Goal: Task Accomplishment & Management: Manage account settings

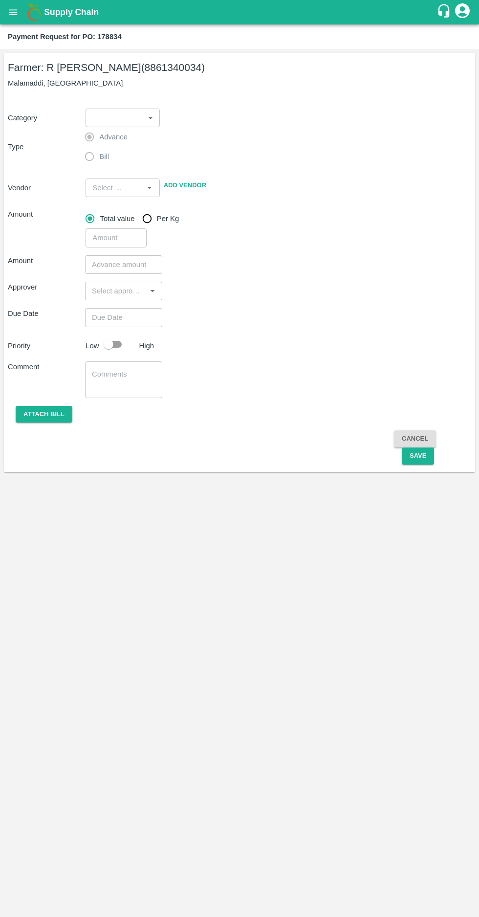
click at [13, 12] on icon "open drawer" at bounding box center [13, 11] width 8 height 5
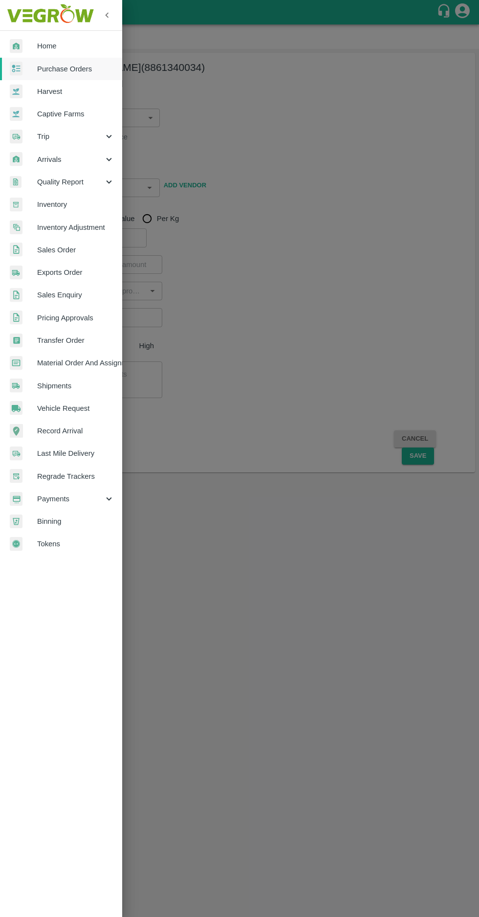
click at [63, 65] on span "Purchase Orders" at bounding box center [75, 69] width 77 height 11
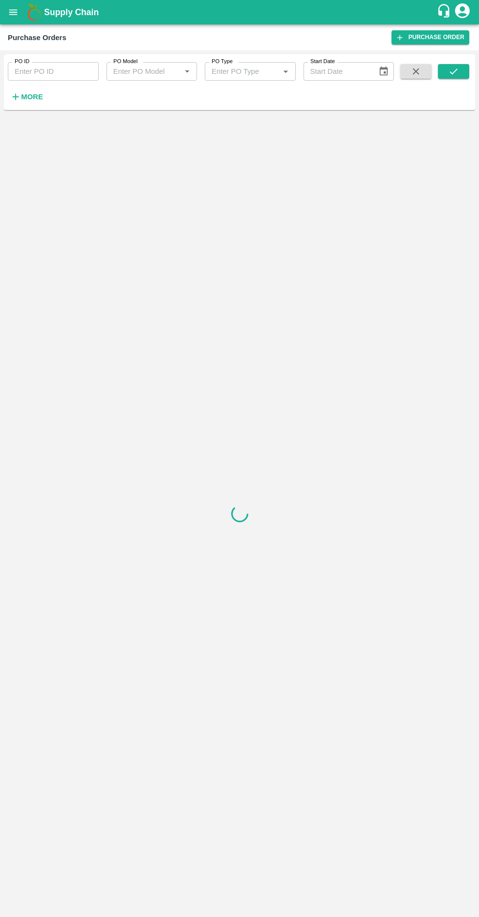
click at [18, 92] on icon "button" at bounding box center [15, 96] width 11 height 11
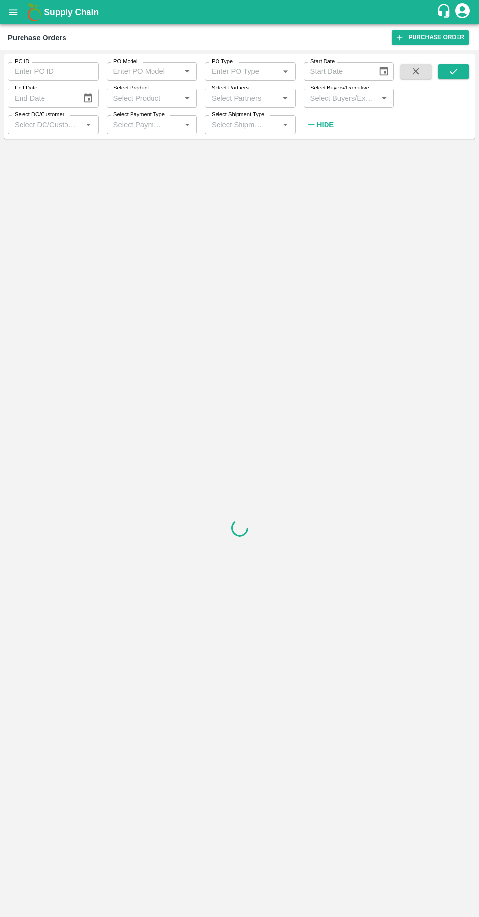
click at [353, 90] on label "Select Buyers/Executive" at bounding box center [340, 88] width 59 height 8
click at [353, 91] on input "Select Buyers/Executive" at bounding box center [341, 97] width 69 height 13
type input "avina"
click at [326, 178] on input "checkbox" at bounding box center [325, 173] width 20 height 20
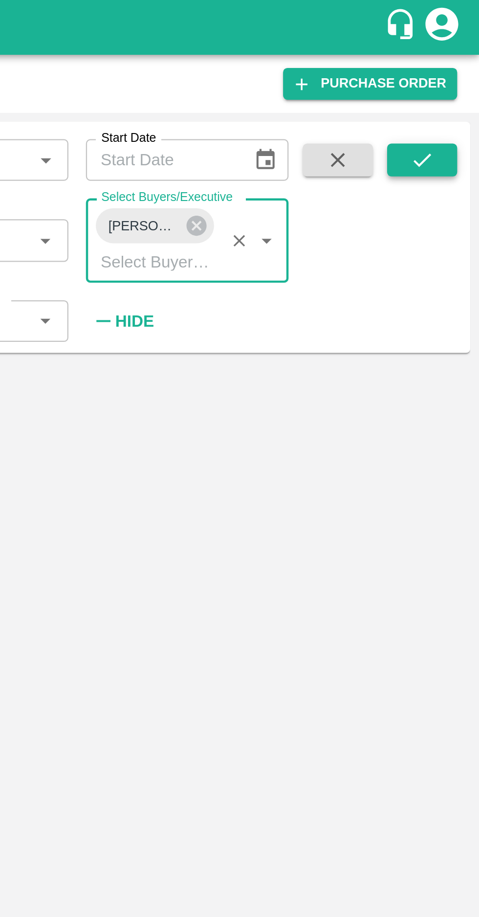
click at [458, 70] on icon "submit" at bounding box center [453, 71] width 11 height 11
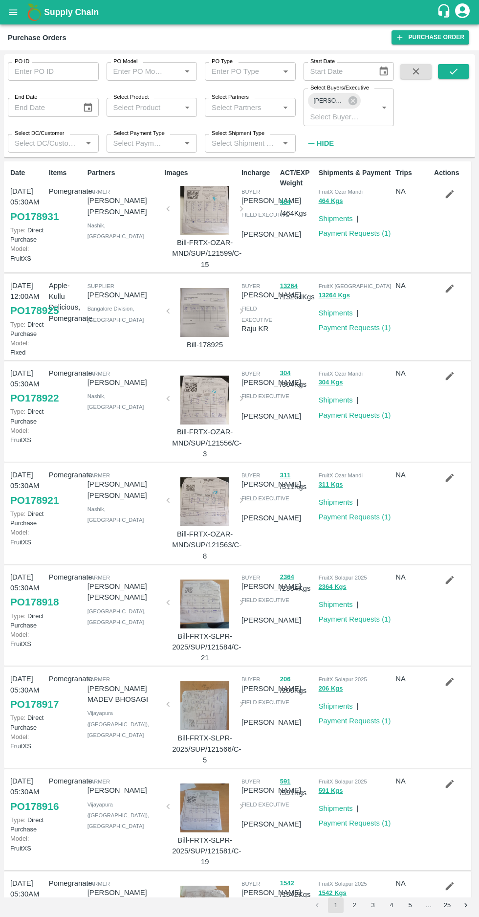
click at [357, 460] on div "FruitX Ozar Mandi 304 Kgs Shipments | Payment Requests ( 1 )" at bounding box center [353, 412] width 77 height 96
click at [442, 76] on button "submit" at bounding box center [453, 71] width 31 height 15
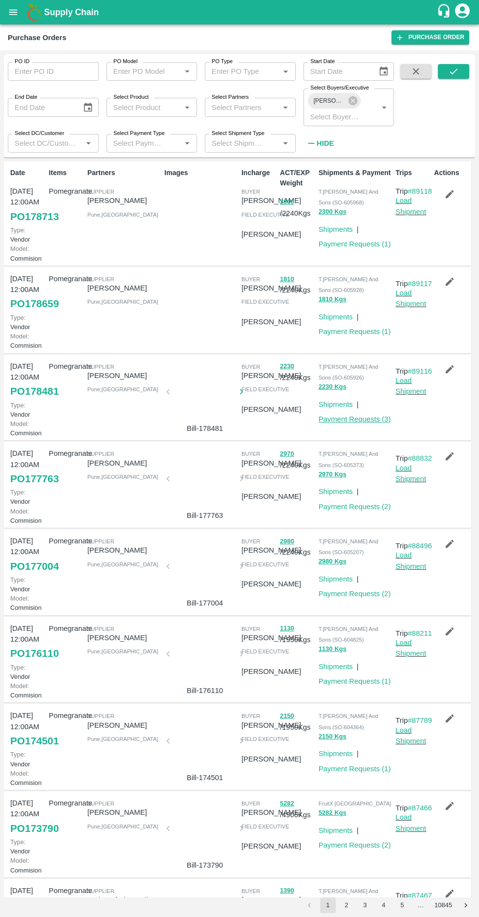
click at [363, 423] on link "Payment Requests ( 3 )" at bounding box center [355, 419] width 72 height 8
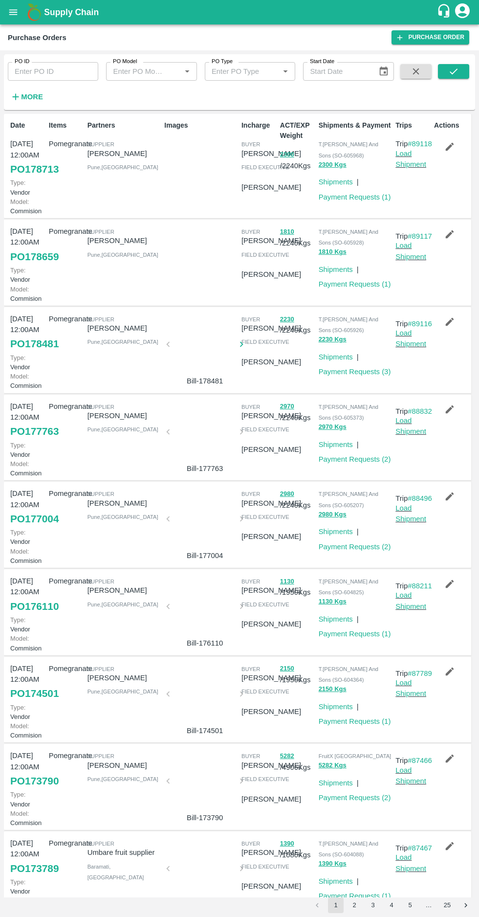
click at [23, 93] on strong "More" at bounding box center [32, 97] width 22 height 8
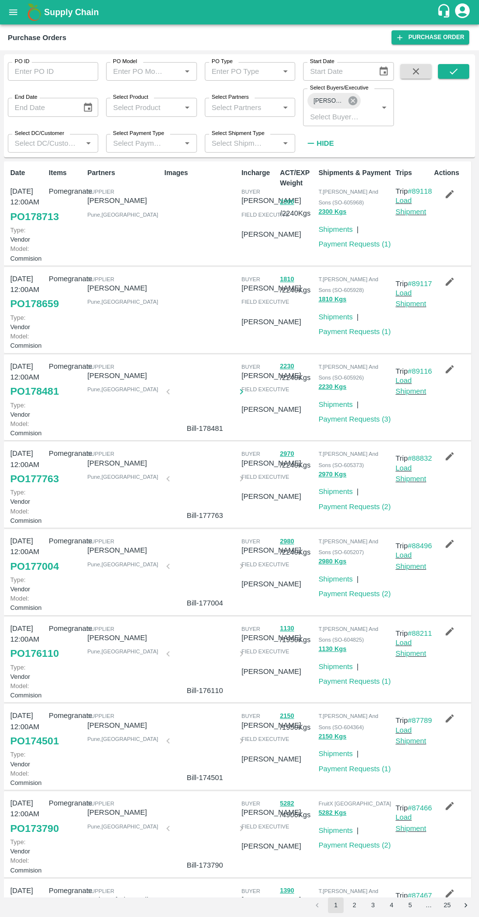
click at [350, 98] on icon at bounding box center [353, 100] width 9 height 9
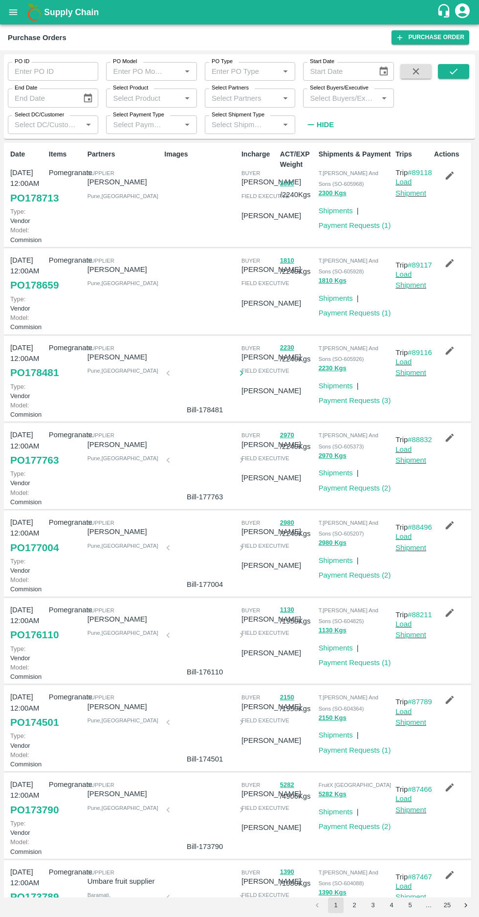
click at [347, 98] on input "Select Buyers/Executive" at bounding box center [340, 97] width 68 height 13
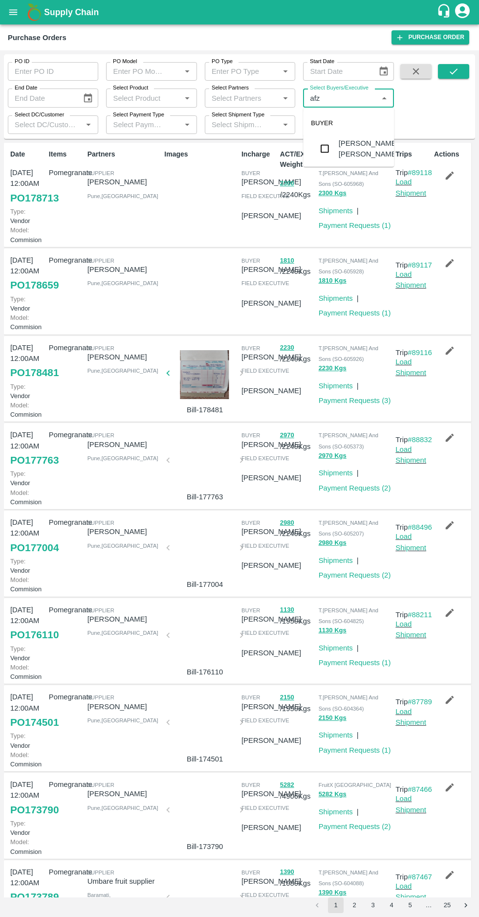
type input "afza"
click at [331, 152] on input "checkbox" at bounding box center [325, 149] width 20 height 20
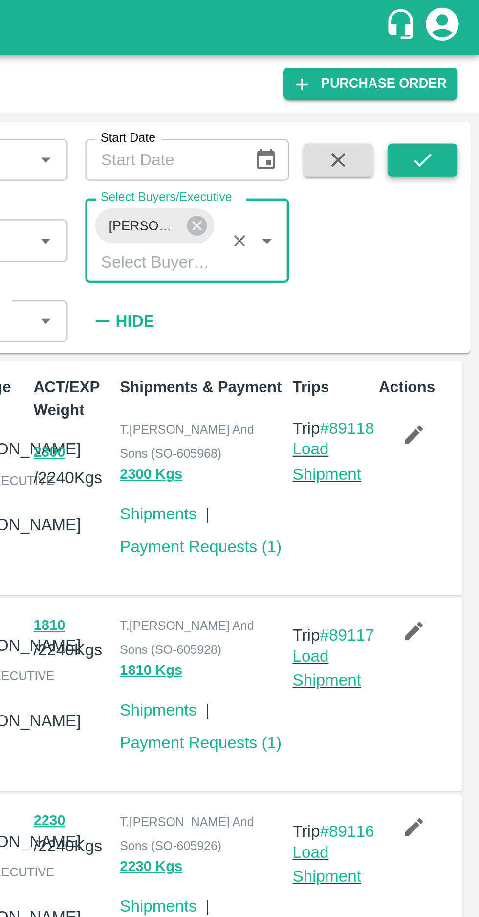
click at [454, 67] on icon "submit" at bounding box center [453, 71] width 11 height 11
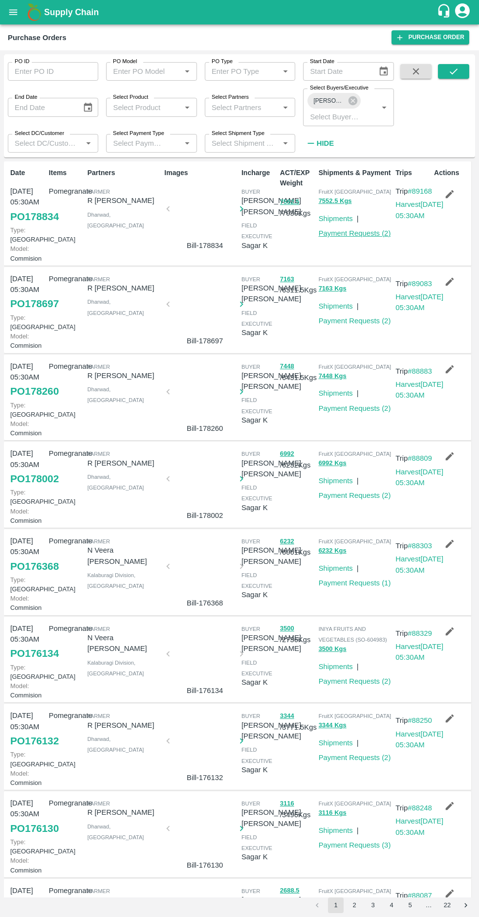
click at [356, 233] on link "Payment Requests ( 2 )" at bounding box center [355, 233] width 72 height 8
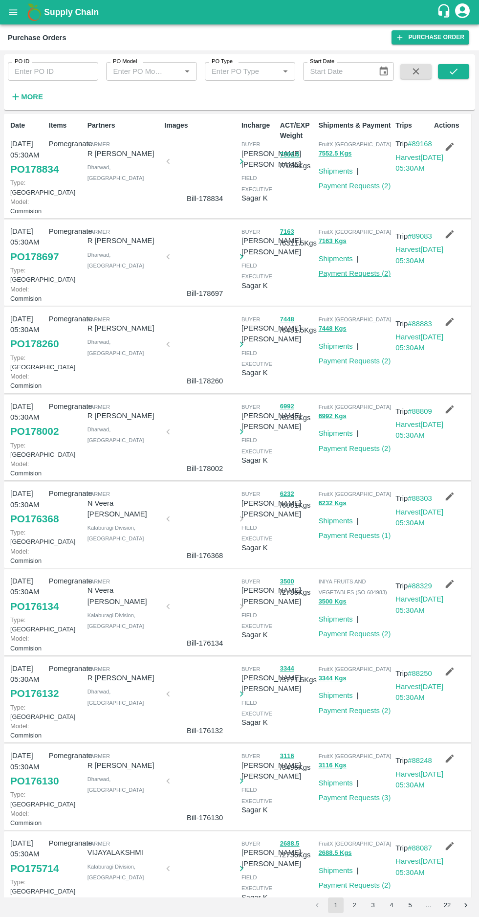
click at [347, 277] on link "Payment Requests ( 2 )" at bounding box center [355, 273] width 72 height 8
